Goal: Information Seeking & Learning: Learn about a topic

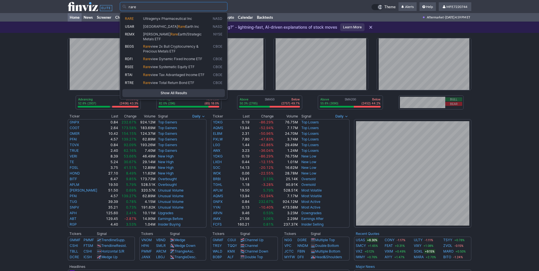
click at [172, 29] on link "USAR USA Rare Earth Inc NASD" at bounding box center [173, 27] width 103 height 8
type input "USAR"
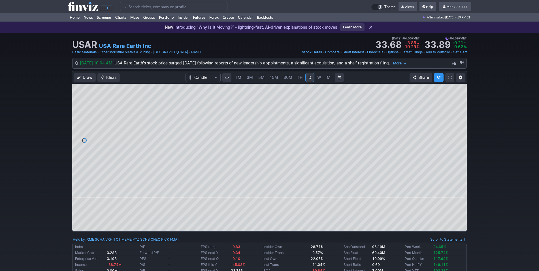
click at [328, 77] on span "M" at bounding box center [329, 77] width 4 height 5
click at [318, 77] on span "W" at bounding box center [319, 77] width 4 height 5
